Goal: Find specific page/section: Find specific page/section

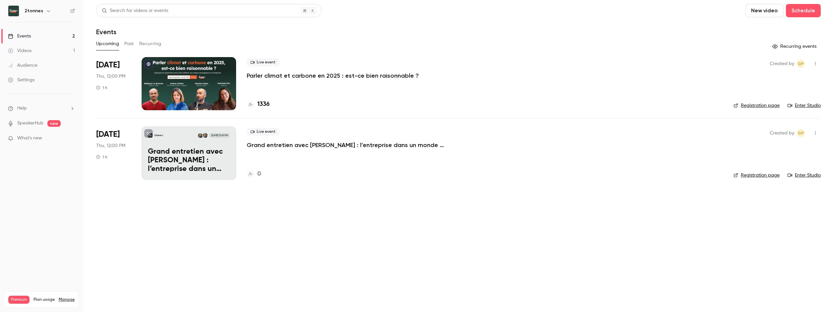
click at [36, 75] on link "Settings" at bounding box center [41, 80] width 83 height 15
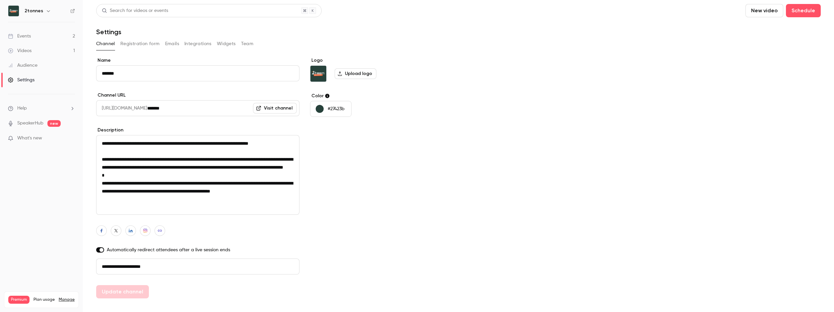
click at [142, 41] on button "Registration form" at bounding box center [139, 43] width 39 height 11
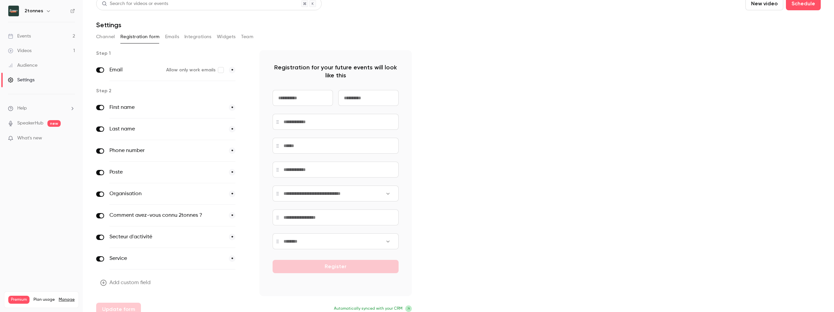
scroll to position [15, 0]
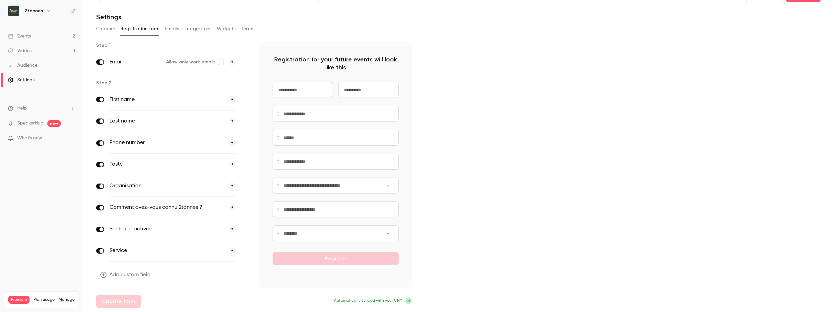
click at [40, 29] on link "Events 2" at bounding box center [41, 36] width 83 height 15
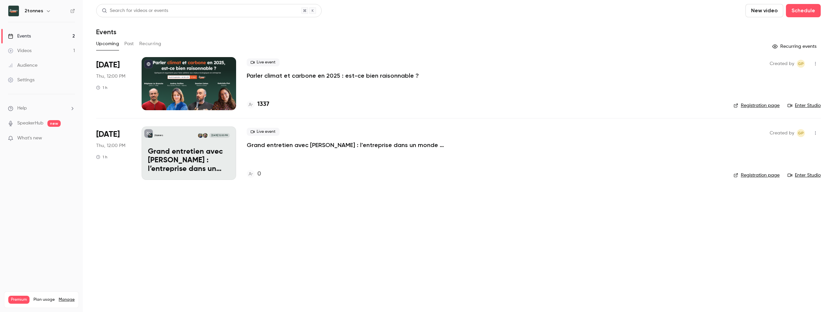
click at [186, 223] on main "Search for videos or events New video Schedule Events Upcoming Past Recurring R…" at bounding box center [458, 156] width 751 height 312
